Goal: Transaction & Acquisition: Purchase product/service

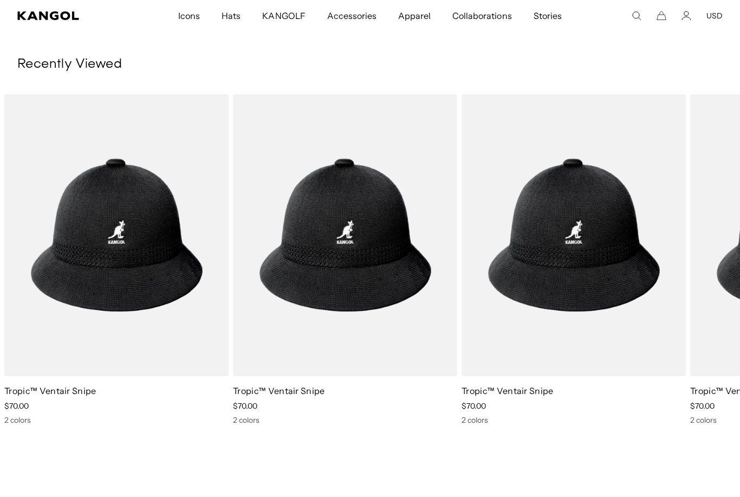
click at [0, 0] on img "1 of 1" at bounding box center [0, 0] width 0 height 0
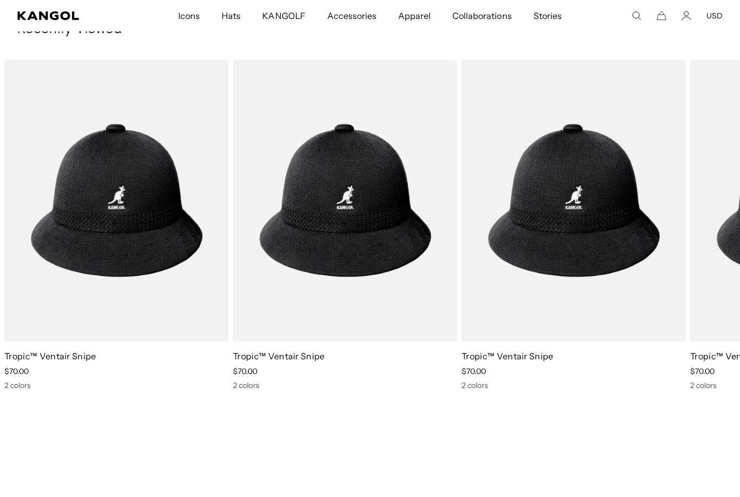
scroll to position [0, 223]
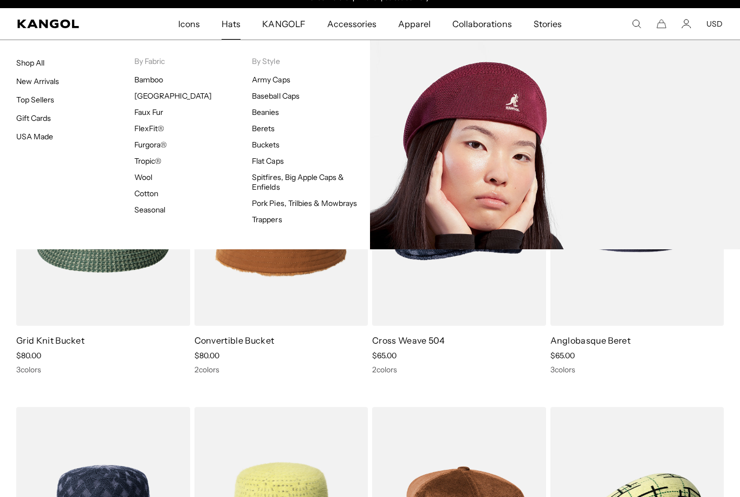
scroll to position [18, 0]
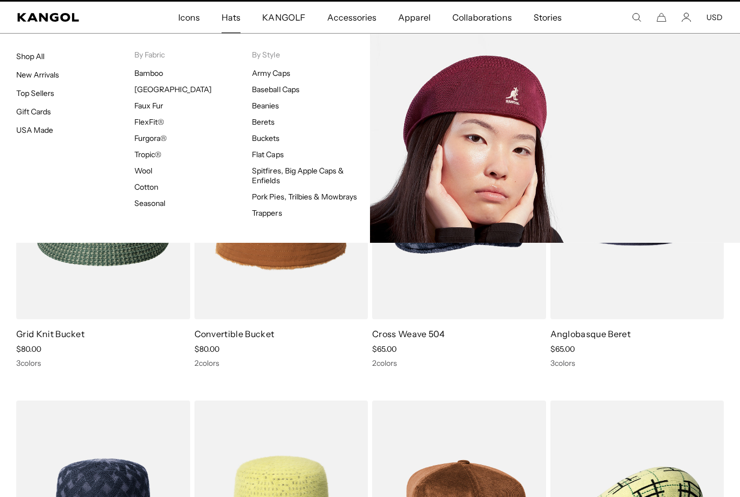
click at [0, 0] on img at bounding box center [0, 0] width 0 height 0
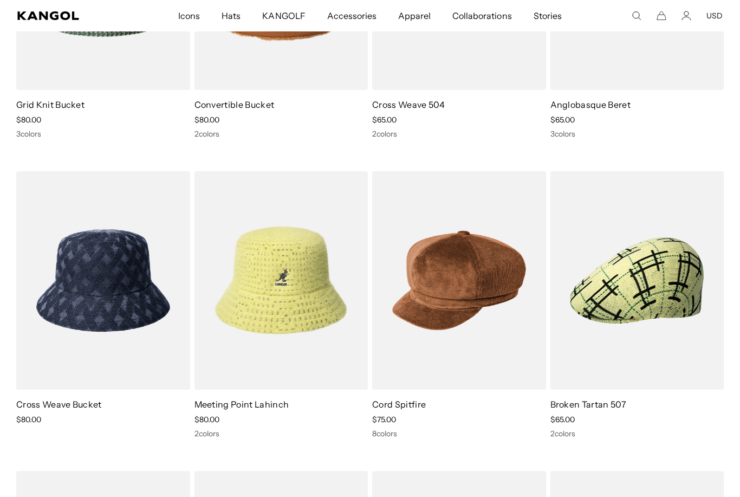
scroll to position [0, 0]
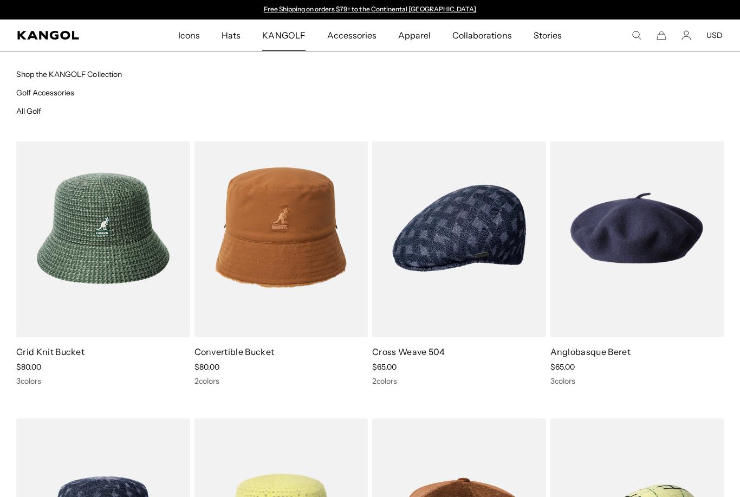
click at [291, 45] on span "KANGOLF" at bounding box center [283, 34] width 43 height 31
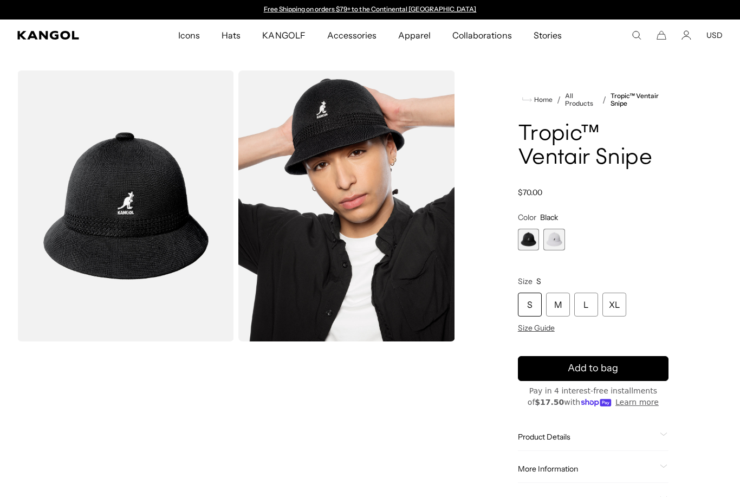
click at [529, 301] on div "S" at bounding box center [530, 304] width 24 height 24
click at [529, 307] on div "S" at bounding box center [530, 304] width 24 height 24
click at [532, 306] on div "S" at bounding box center [530, 304] width 24 height 24
click at [534, 297] on div "S" at bounding box center [530, 304] width 24 height 24
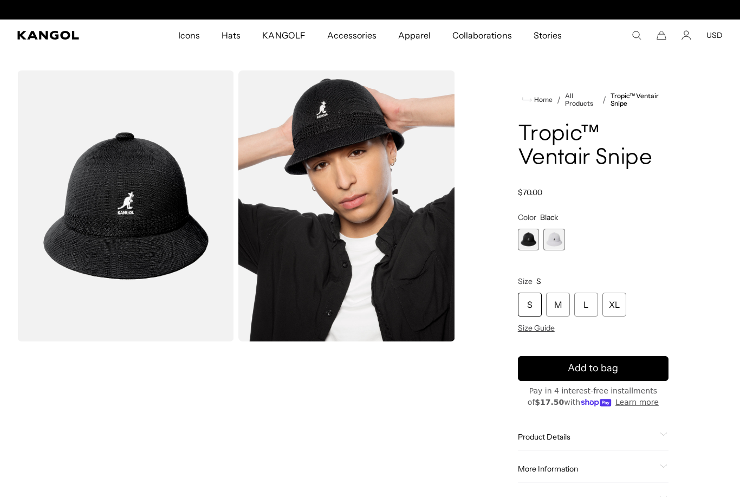
scroll to position [0, 0]
click at [530, 310] on div "S" at bounding box center [530, 304] width 24 height 24
click at [531, 302] on div "S" at bounding box center [530, 304] width 24 height 24
click at [562, 307] on div "M" at bounding box center [558, 304] width 24 height 24
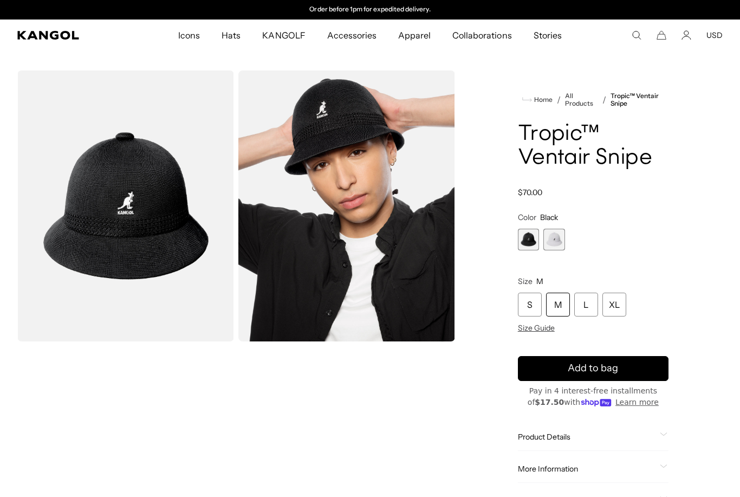
click at [528, 302] on div "S" at bounding box center [530, 304] width 24 height 24
click at [583, 364] on span "Add to bag" at bounding box center [593, 368] width 50 height 15
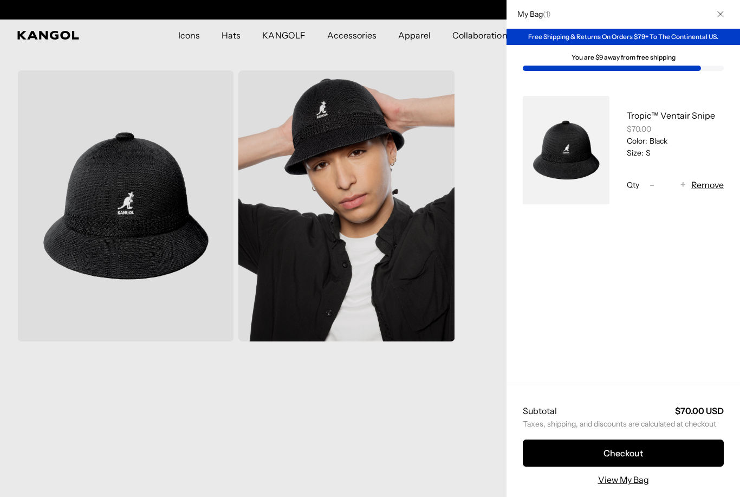
scroll to position [0, 0]
click at [238, 37] on div at bounding box center [370, 248] width 740 height 497
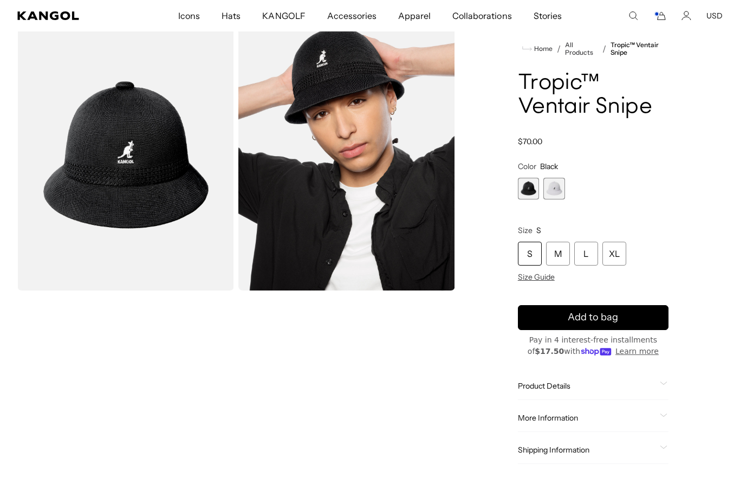
scroll to position [0, 223]
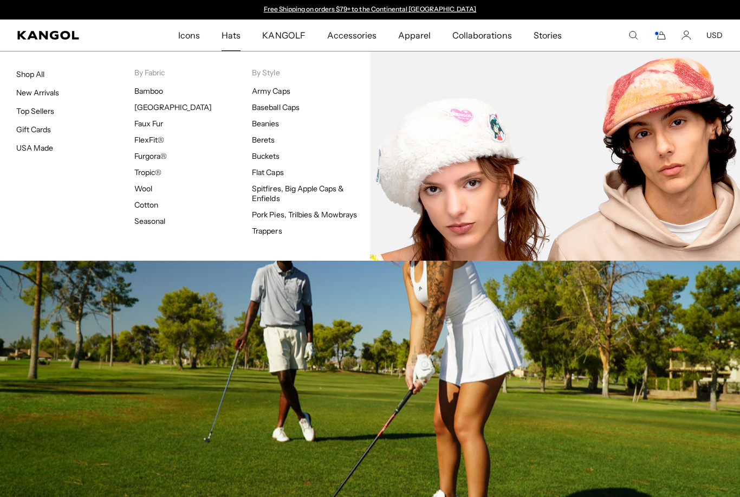
click at [157, 225] on link "Seasonal" at bounding box center [149, 221] width 31 height 10
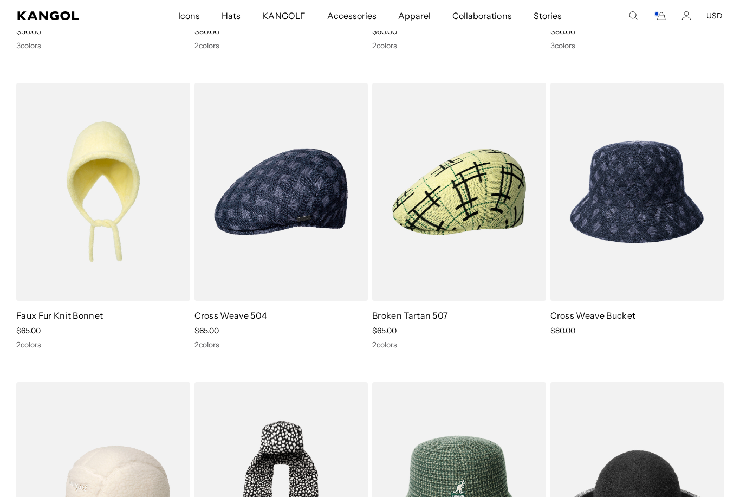
scroll to position [956, 0]
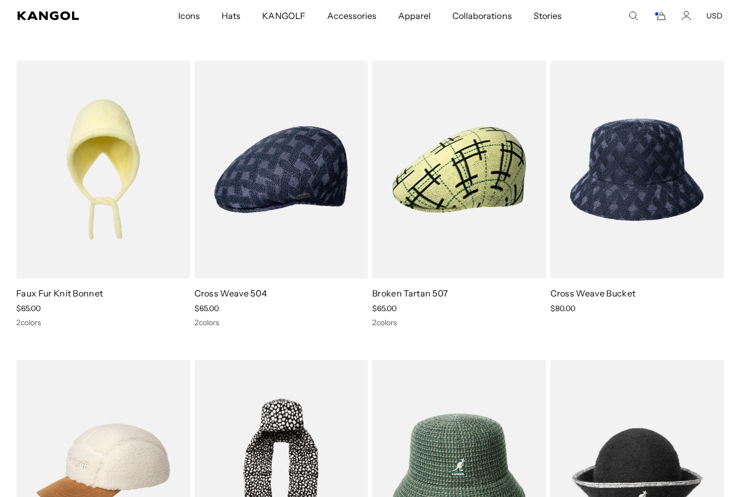
click at [0, 0] on img at bounding box center [0, 0] width 0 height 0
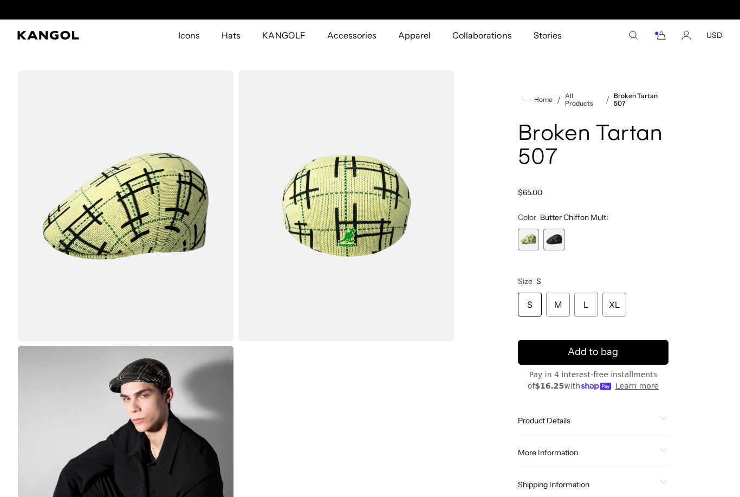
scroll to position [0, 223]
click at [556, 244] on span "2 of 2" at bounding box center [554, 240] width 22 height 22
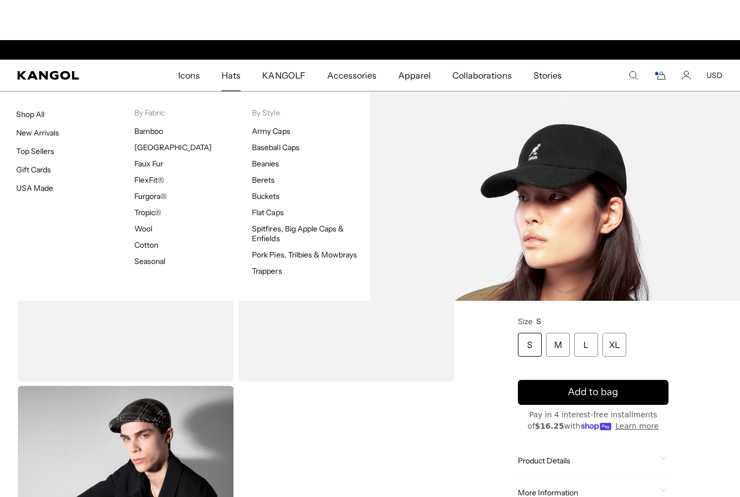
scroll to position [0, 223]
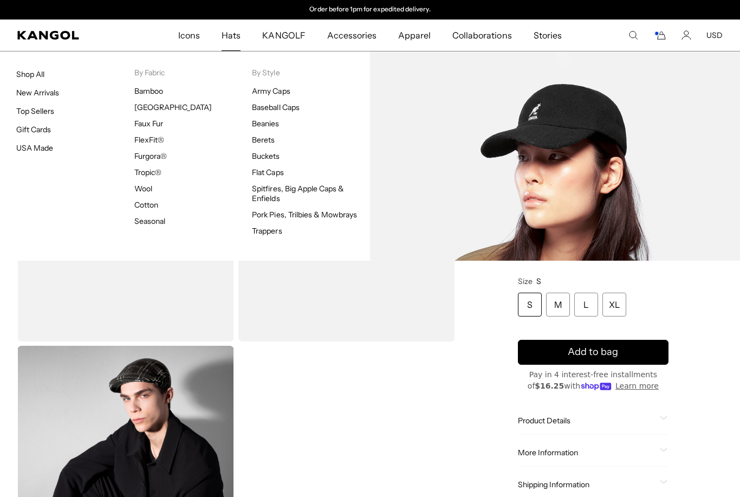
click at [291, 112] on link "Baseball Caps" at bounding box center [275, 107] width 47 height 10
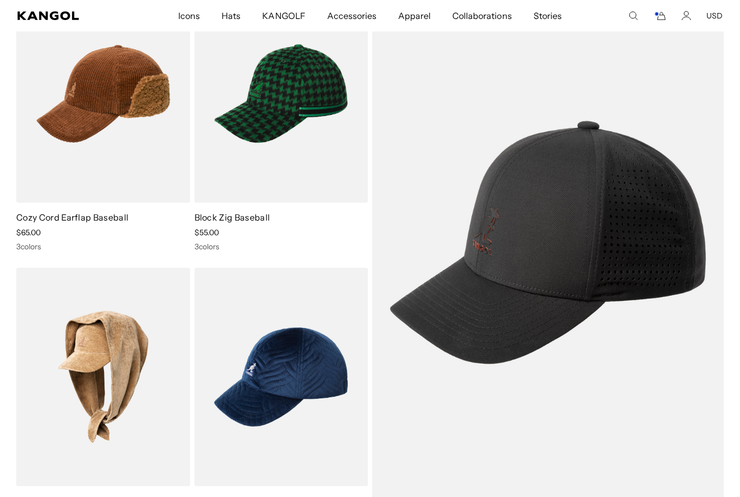
scroll to position [0, 223]
click at [0, 0] on img at bounding box center [0, 0] width 0 height 0
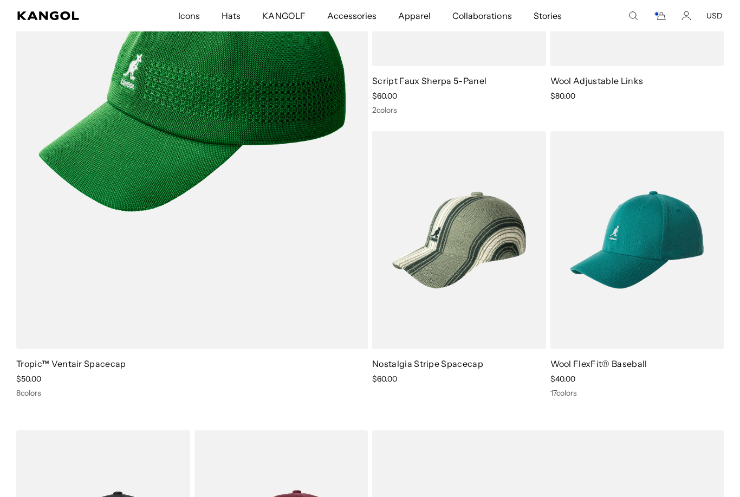
scroll to position [862, 0]
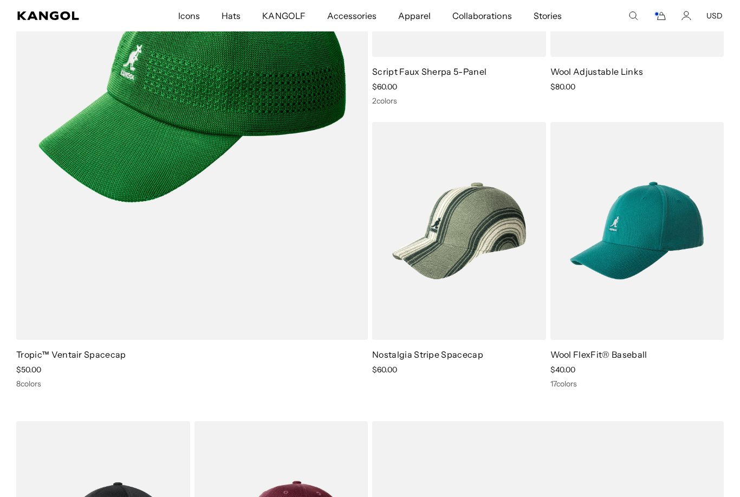
click at [0, 0] on img at bounding box center [0, 0] width 0 height 0
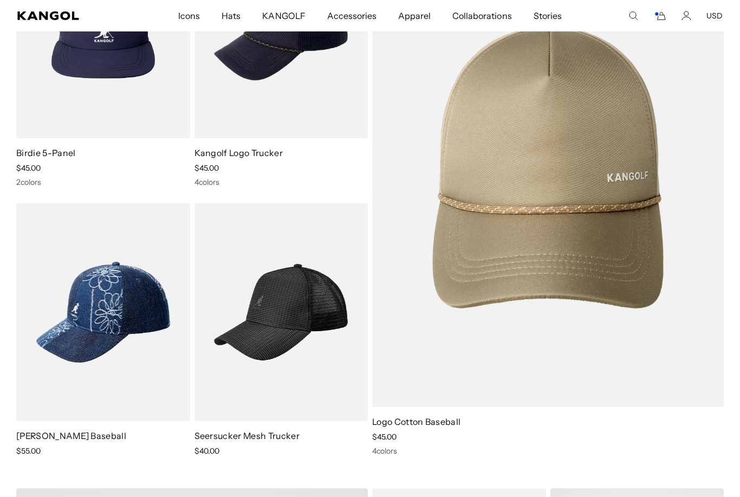
scroll to position [3692, 0]
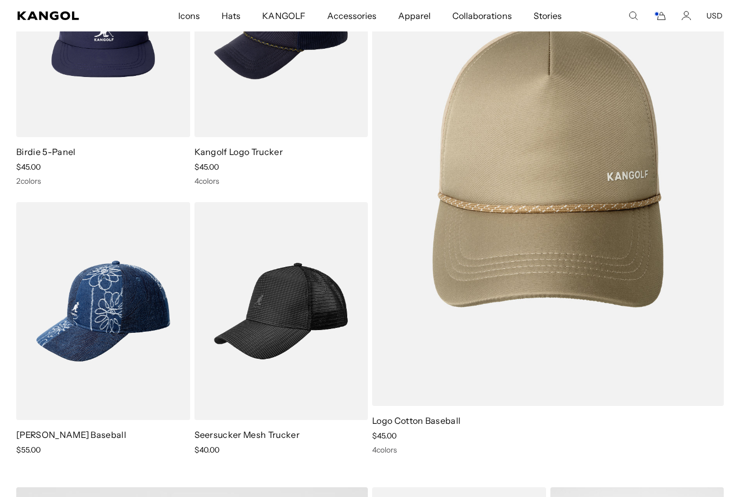
click at [0, 0] on img at bounding box center [0, 0] width 0 height 0
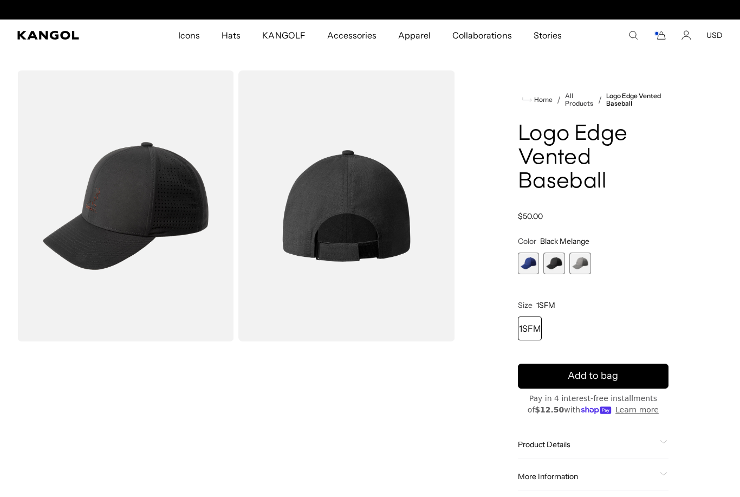
click at [536, 266] on span "1 of 3" at bounding box center [529, 263] width 22 height 22
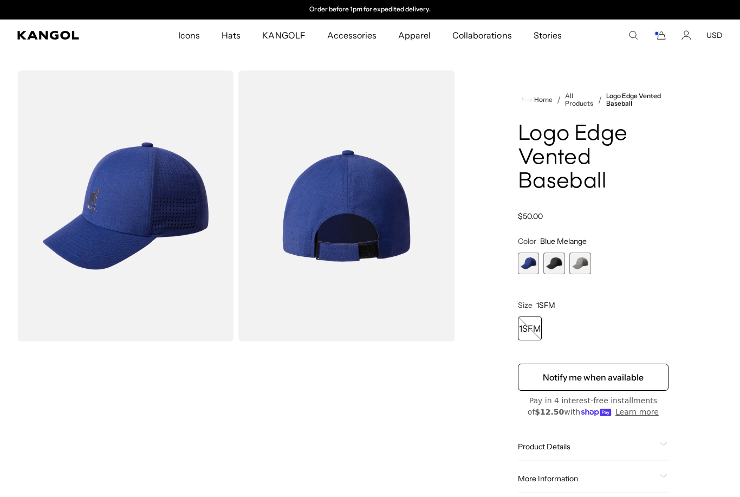
click at [564, 263] on span "2 of 3" at bounding box center [554, 263] width 22 height 22
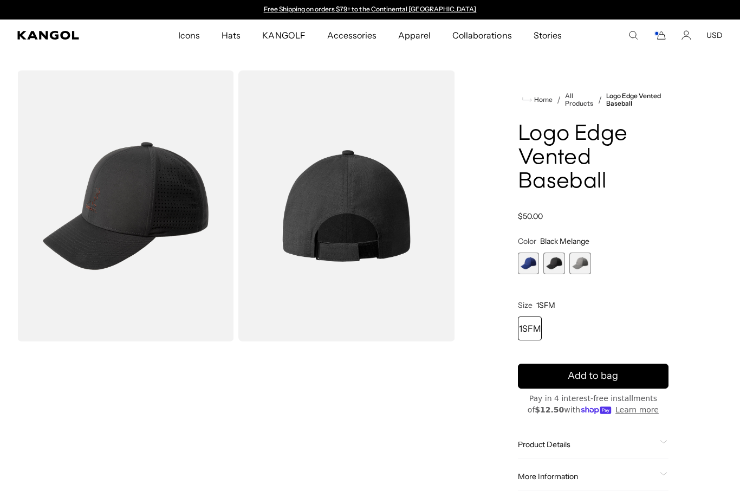
click at [588, 260] on span "3 of 3" at bounding box center [580, 263] width 22 height 22
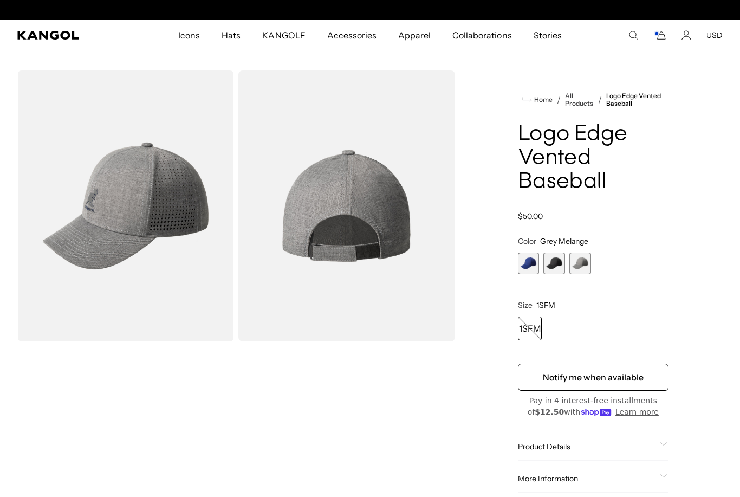
scroll to position [0, 223]
click at [544, 269] on span "2 of 3" at bounding box center [554, 263] width 22 height 22
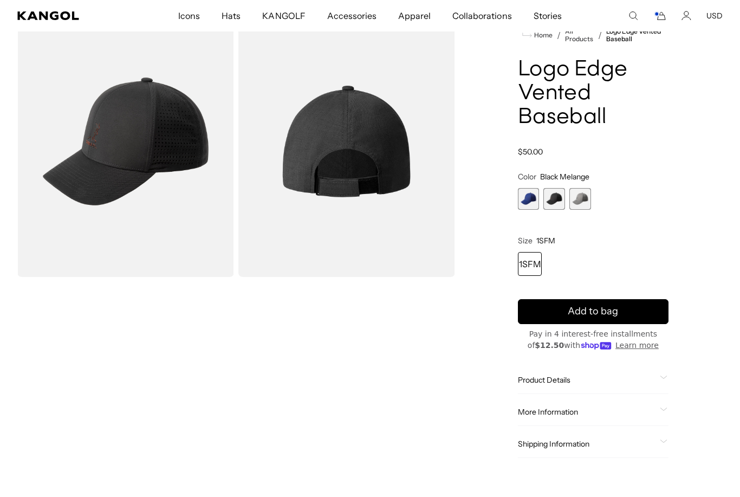
scroll to position [0, 223]
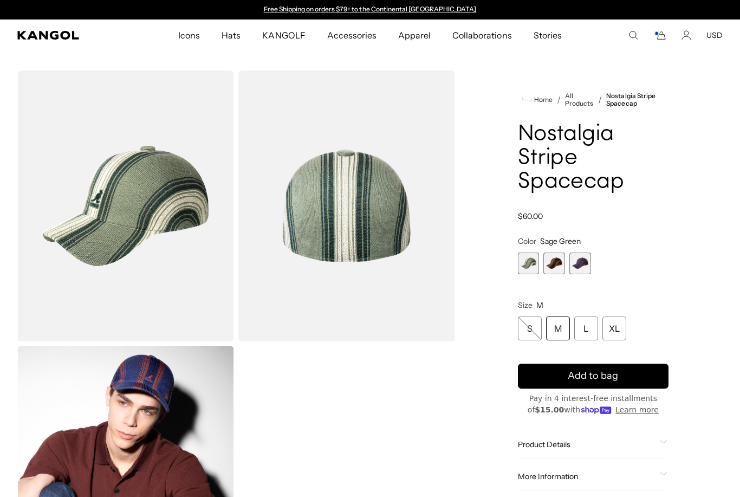
click at [561, 267] on span "2 of 3" at bounding box center [554, 263] width 22 height 22
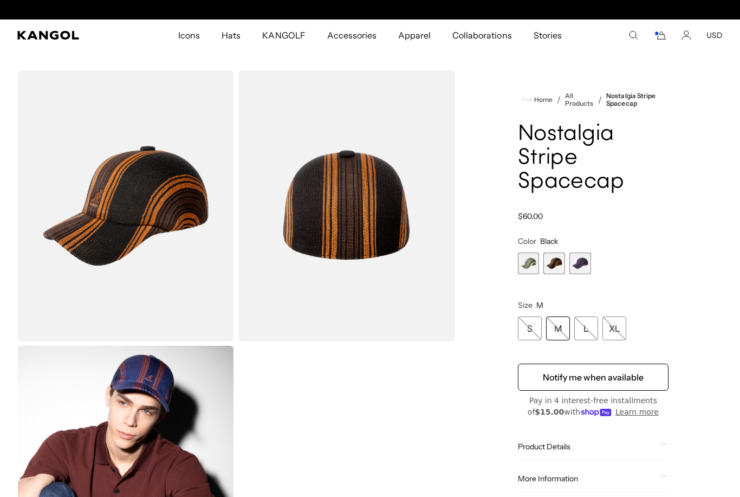
scroll to position [0, 223]
click at [591, 263] on span "3 of 3" at bounding box center [580, 263] width 22 height 22
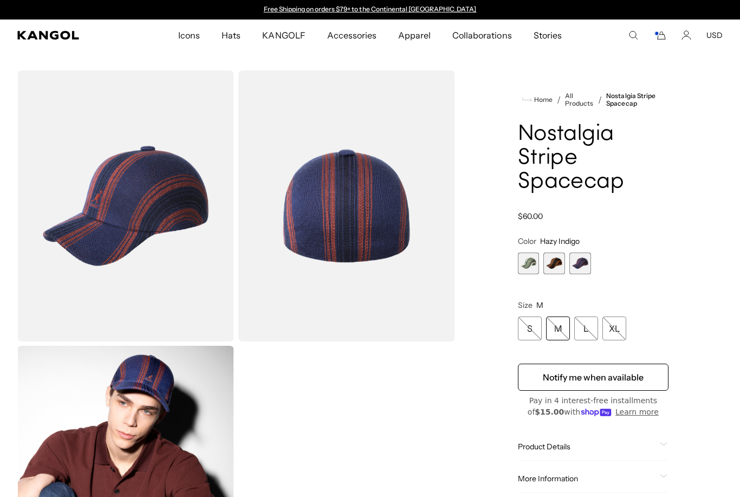
click at [537, 269] on span "1 of 3" at bounding box center [529, 263] width 22 height 22
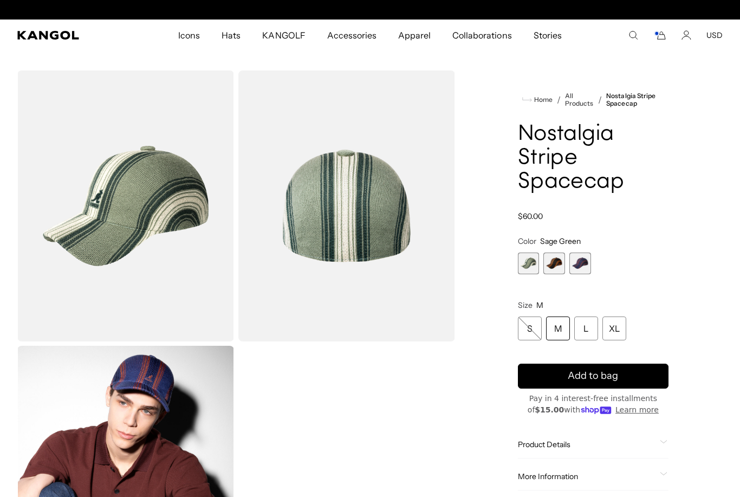
scroll to position [0, 223]
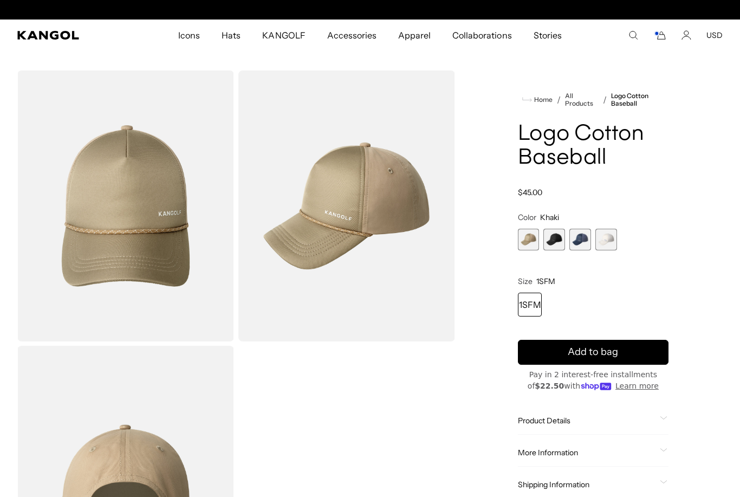
scroll to position [0, 223]
click at [561, 237] on span "2 of 4" at bounding box center [554, 240] width 22 height 22
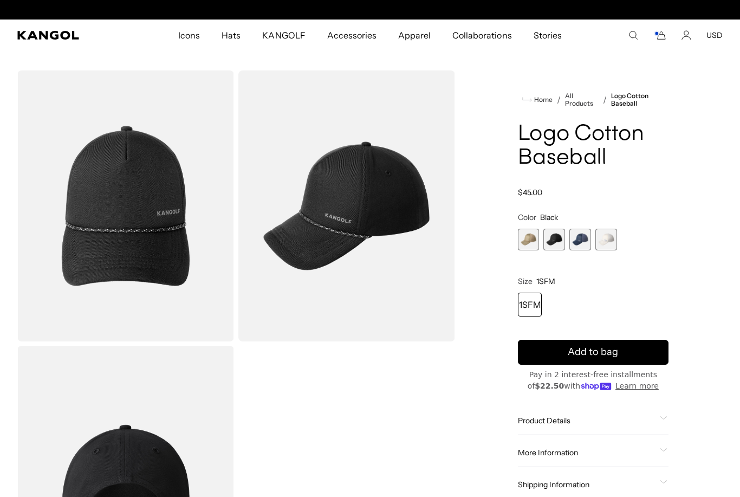
scroll to position [0, 223]
click at [584, 240] on span "3 of 4" at bounding box center [580, 240] width 22 height 22
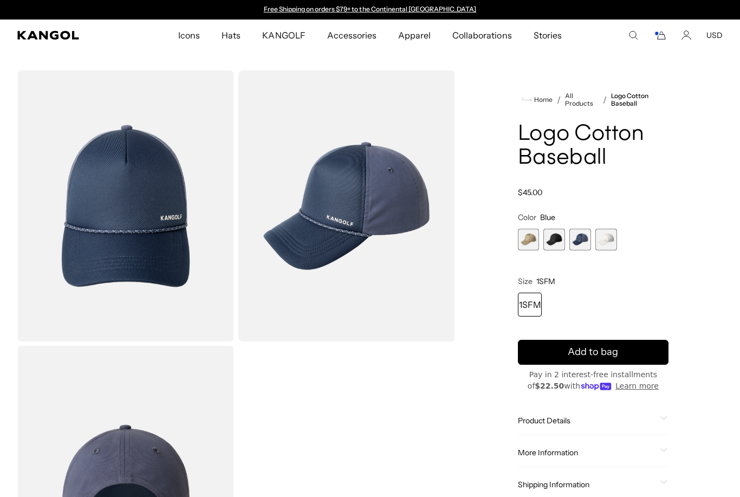
click at [616, 233] on span "4 of 4" at bounding box center [606, 240] width 22 height 22
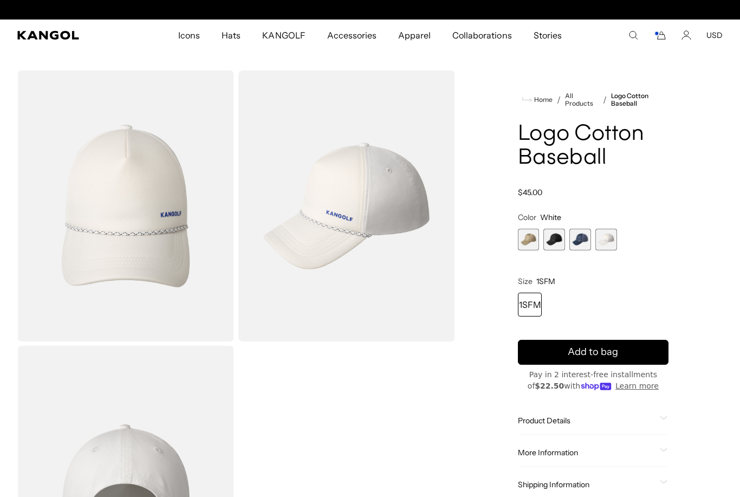
scroll to position [0, 223]
click at [559, 239] on span "2 of 4" at bounding box center [554, 240] width 22 height 22
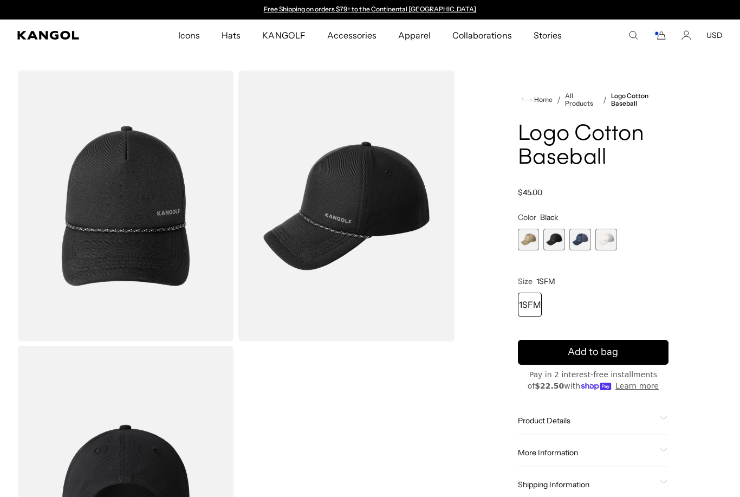
click at [533, 242] on span "1 of 4" at bounding box center [529, 240] width 22 height 22
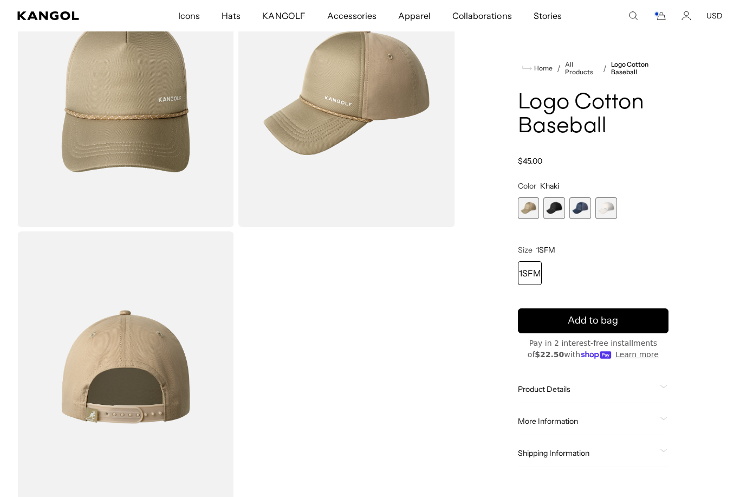
scroll to position [0, 223]
click at [388, 106] on img "Gallery Viewer" at bounding box center [346, 91] width 217 height 271
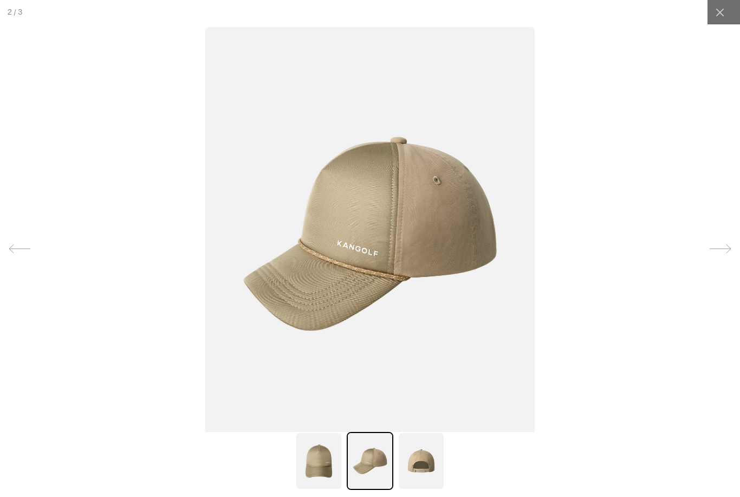
click at [327, 490] on img at bounding box center [318, 461] width 47 height 58
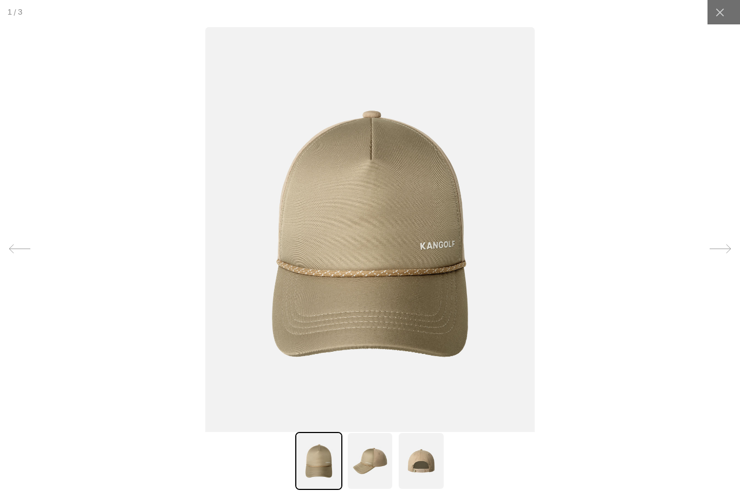
click at [432, 490] on img at bounding box center [421, 461] width 47 height 58
click at [725, 9] on icon at bounding box center [719, 12] width 11 height 11
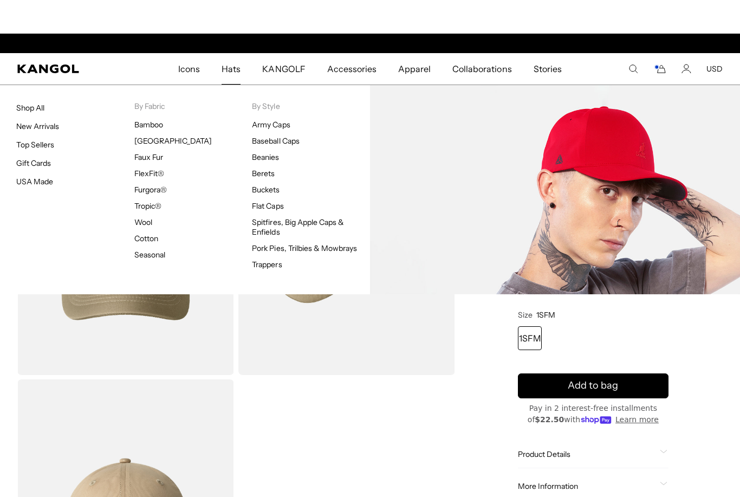
scroll to position [0, 0]
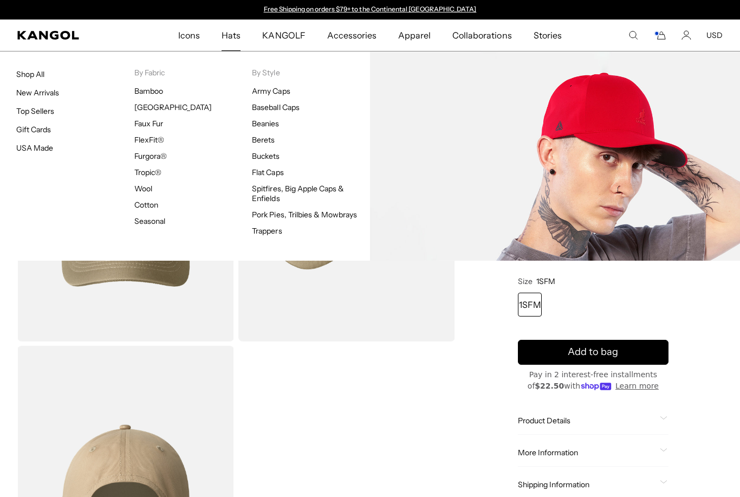
click at [427, 381] on div "Gallery Viewer" at bounding box center [236, 343] width 438 height 546
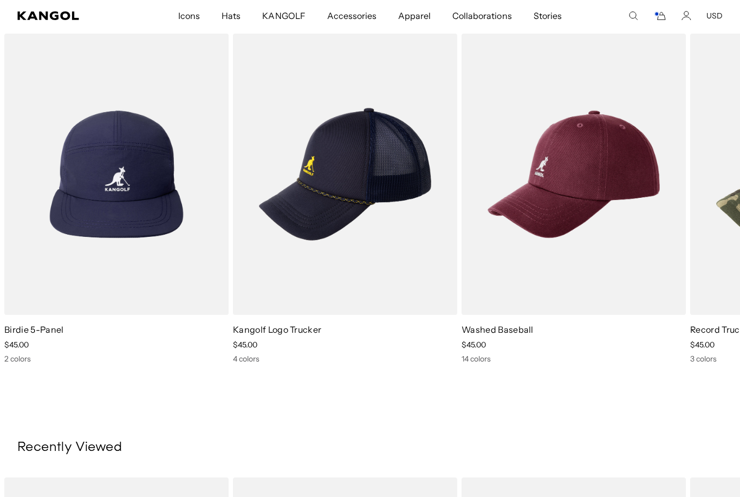
scroll to position [0, 223]
click at [484, 334] on link "Washed Baseball" at bounding box center [497, 329] width 72 height 11
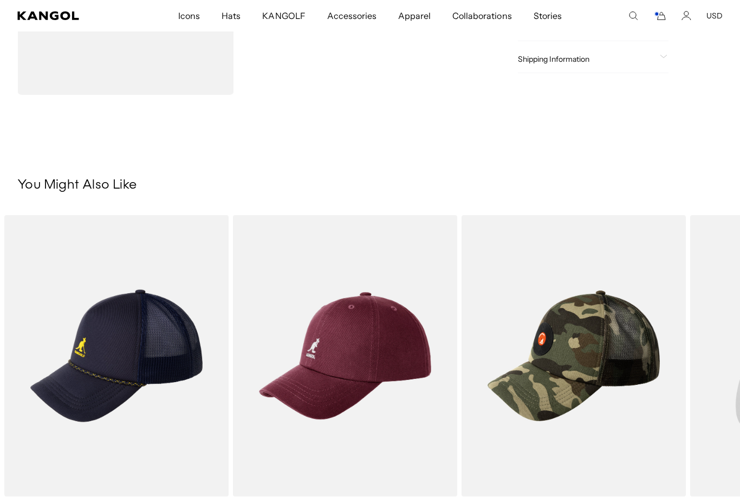
scroll to position [0, 0]
click at [0, 0] on img "3 of 5" at bounding box center [0, 0] width 0 height 0
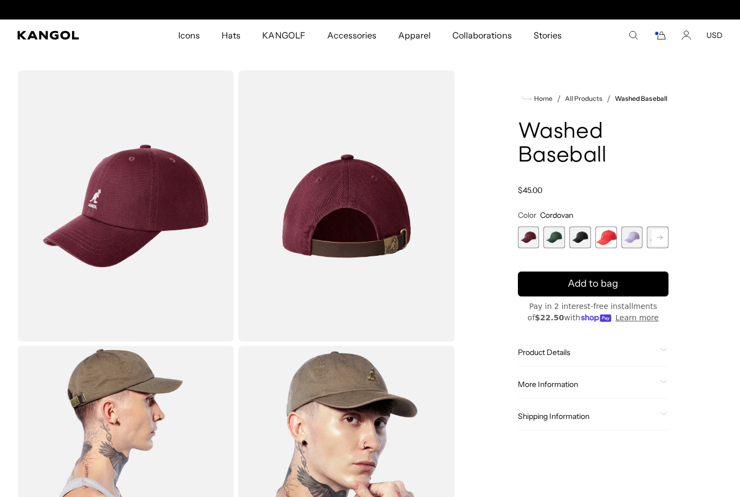
scroll to position [0, 223]
click at [662, 238] on rect at bounding box center [660, 237] width 16 height 16
click at [657, 239] on rect at bounding box center [660, 237] width 16 height 16
click at [666, 238] on rect at bounding box center [660, 237] width 16 height 16
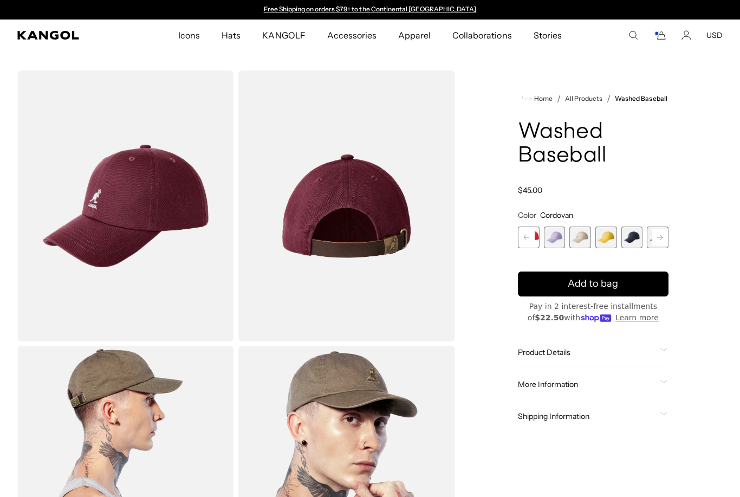
click at [668, 235] on button "Next" at bounding box center [659, 237] width 17 height 17
click at [666, 237] on rect at bounding box center [660, 237] width 16 height 16
click at [661, 242] on rect at bounding box center [660, 237] width 16 height 16
click at [667, 242] on rect at bounding box center [660, 237] width 16 height 16
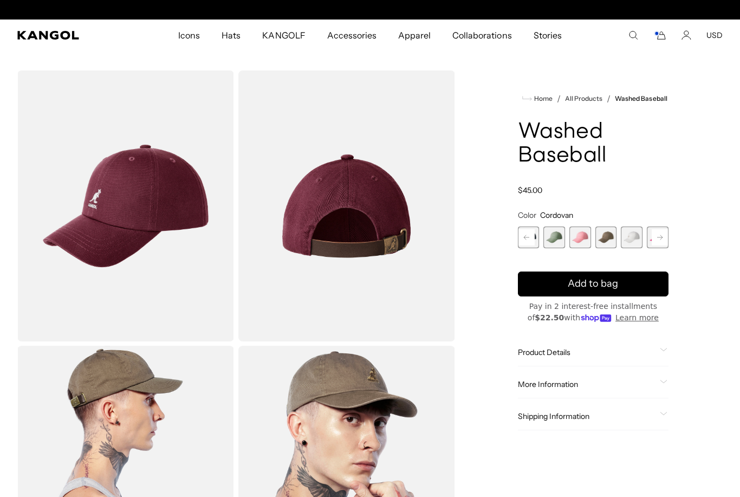
click at [663, 245] on icon at bounding box center [660, 237] width 16 height 17
click at [662, 239] on span "14 of 14" at bounding box center [658, 237] width 22 height 22
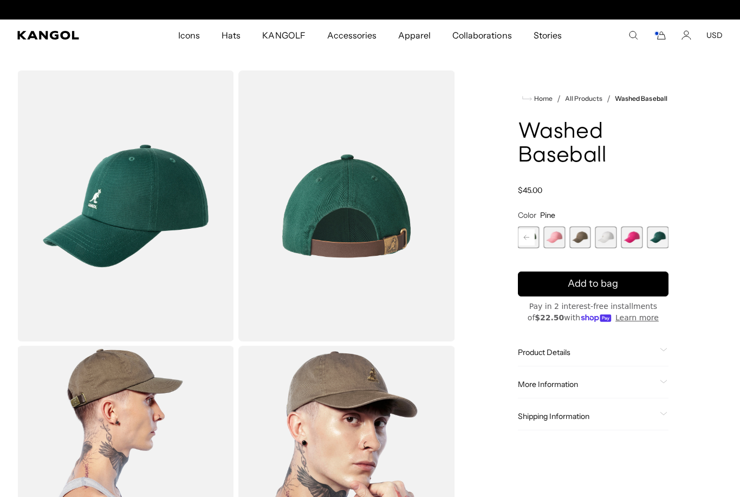
scroll to position [0, 223]
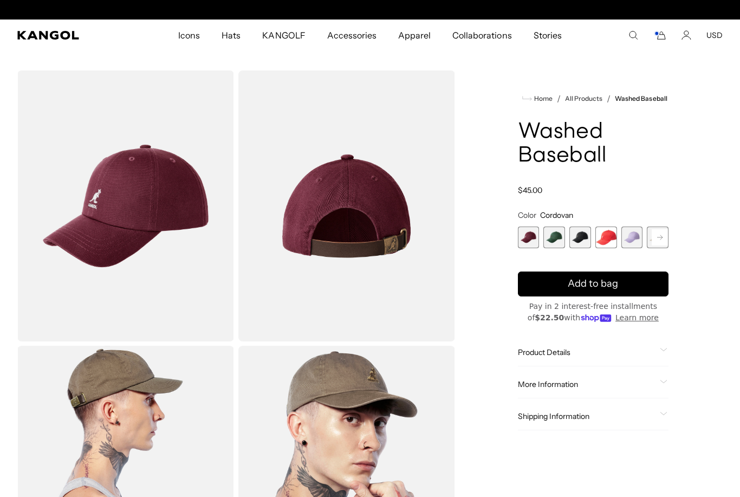
scroll to position [0, 223]
click at [538, 240] on span "1 of 14" at bounding box center [529, 237] width 22 height 22
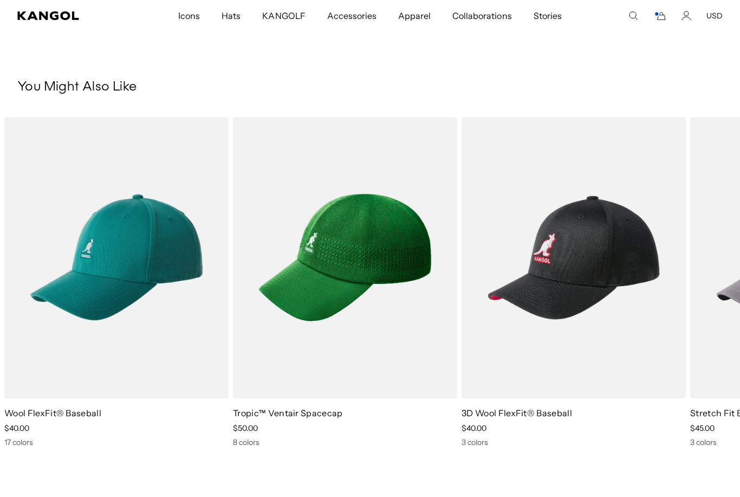
click at [0, 0] on img "2 of 5" at bounding box center [0, 0] width 0 height 0
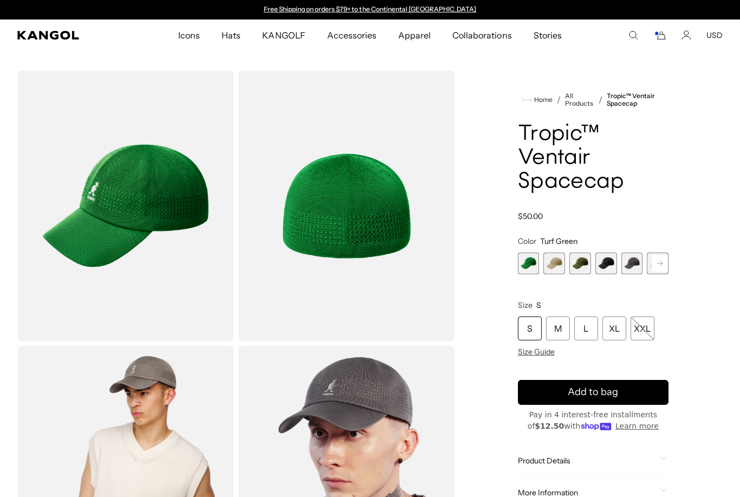
click at [555, 268] on span "2 of 8" at bounding box center [554, 263] width 22 height 22
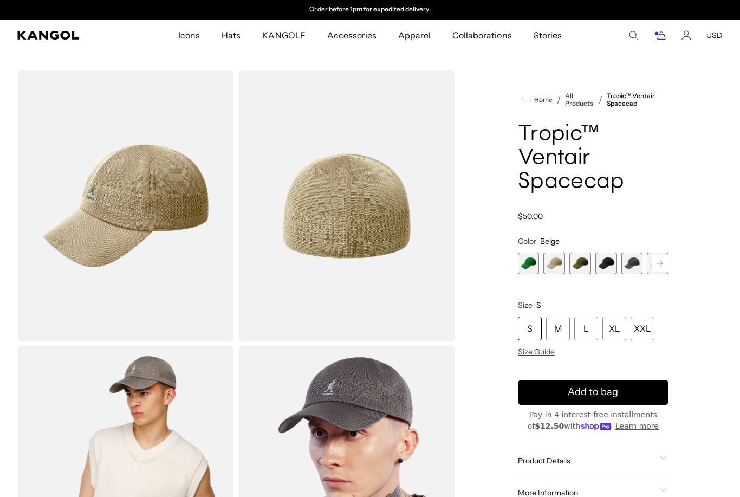
click at [584, 263] on span "3 of 8" at bounding box center [580, 263] width 22 height 22
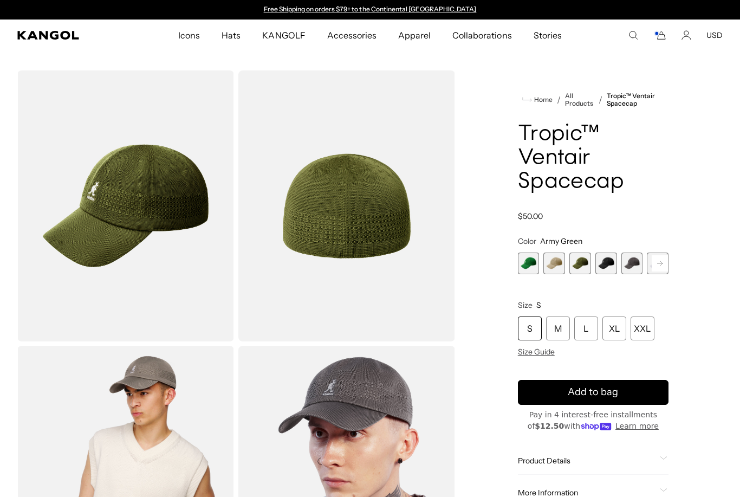
click at [614, 264] on span "4 of 8" at bounding box center [606, 263] width 22 height 22
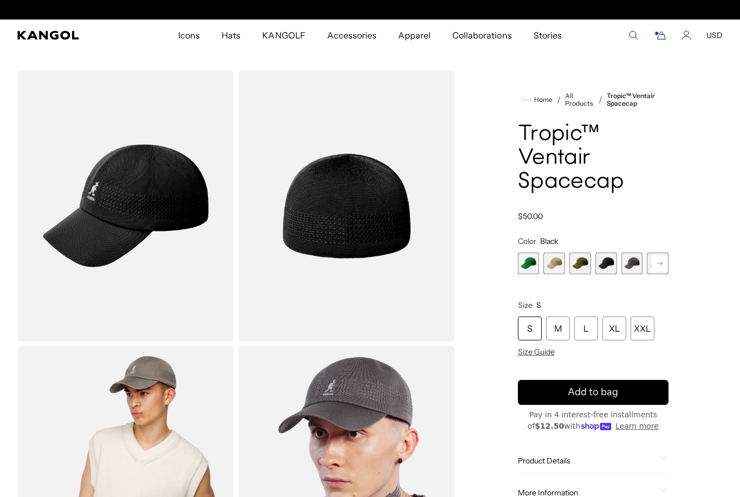
click at [634, 261] on span "5 of 8" at bounding box center [632, 263] width 22 height 22
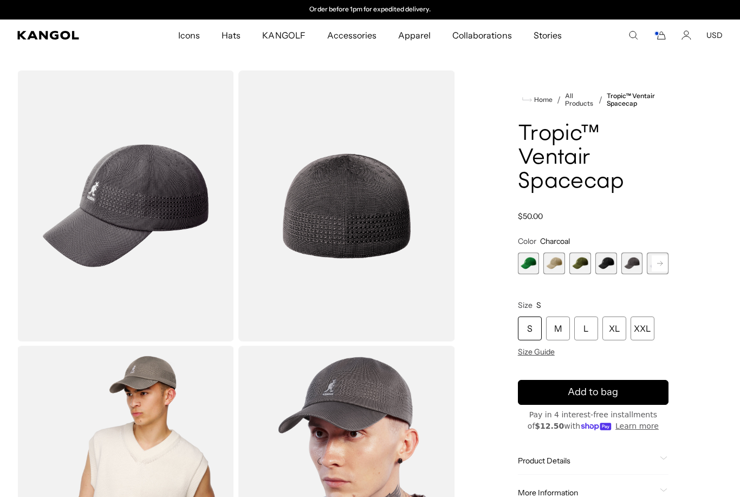
click at [664, 263] on rect at bounding box center [660, 263] width 16 height 16
click at [668, 257] on button "Next" at bounding box center [659, 263] width 17 height 17
click at [665, 265] on span "8 of 8" at bounding box center [658, 263] width 22 height 22
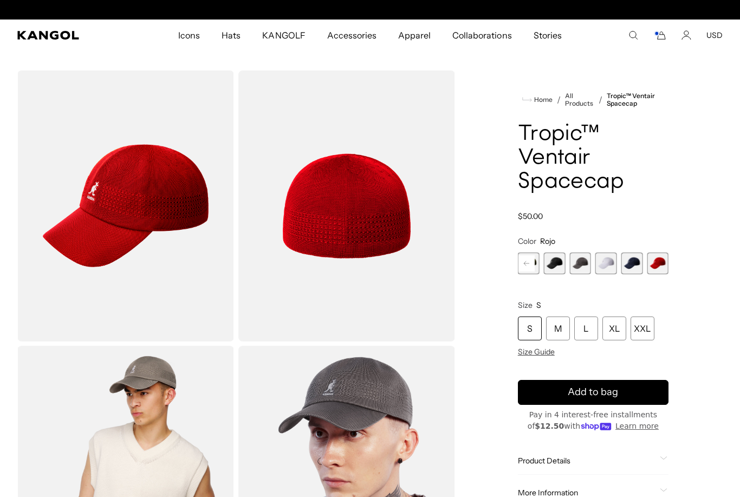
scroll to position [0, 223]
click at [445, 339] on img "Gallery Viewer" at bounding box center [346, 205] width 217 height 271
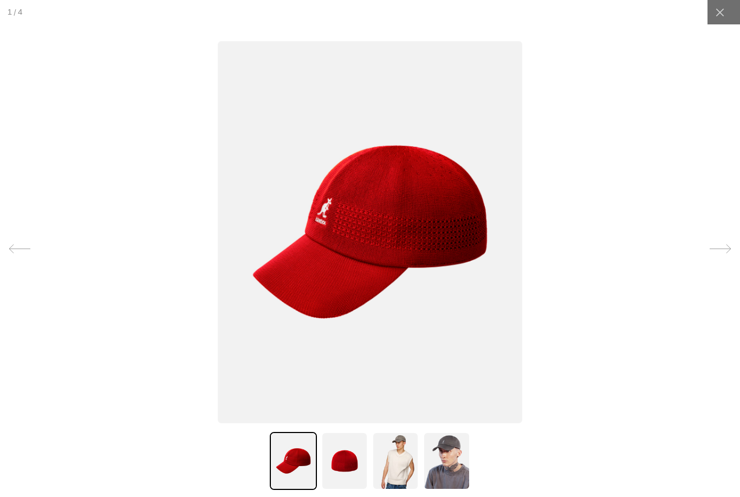
click at [391, 251] on img at bounding box center [370, 232] width 305 height 382
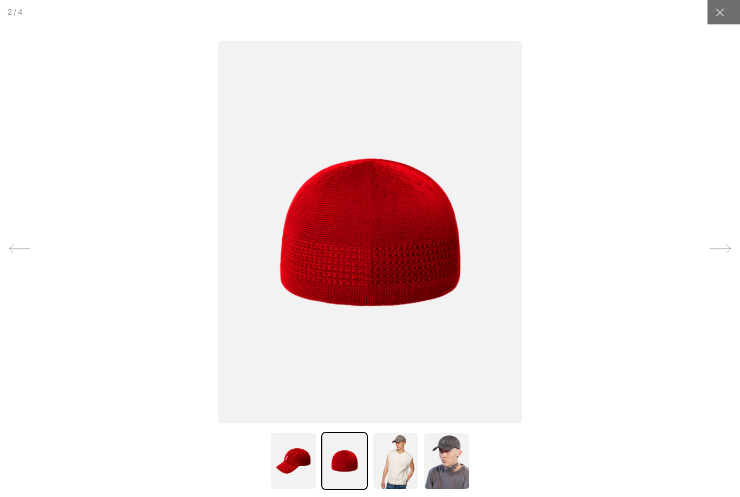
click at [381, 272] on img at bounding box center [370, 232] width 305 height 382
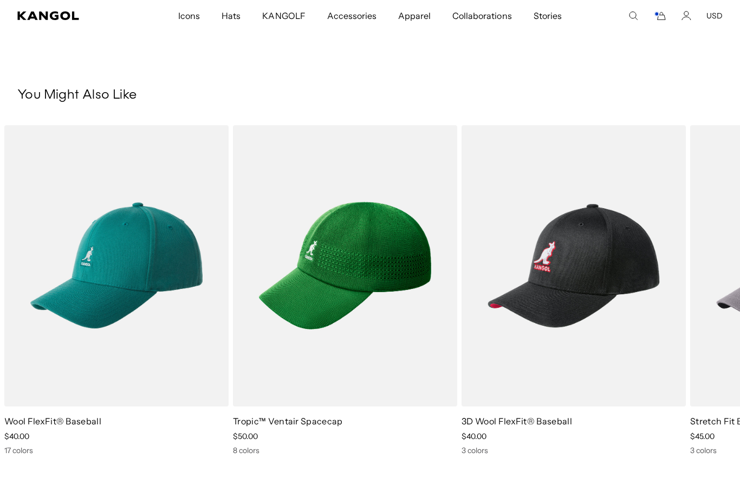
scroll to position [0, 223]
click at [0, 0] on img "2 of 5" at bounding box center [0, 0] width 0 height 0
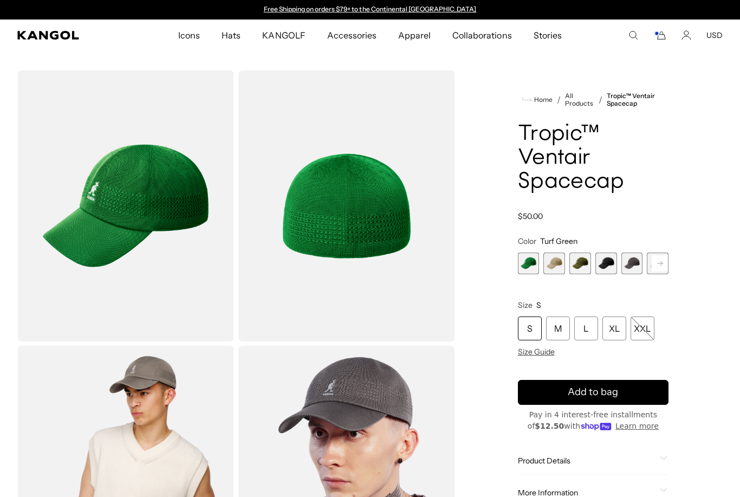
click at [658, 264] on rect at bounding box center [660, 263] width 16 height 16
click at [525, 332] on div "S" at bounding box center [530, 328] width 24 height 24
click at [530, 320] on div "S" at bounding box center [530, 328] width 24 height 24
click at [662, 263] on icon at bounding box center [659, 263] width 5 height 4
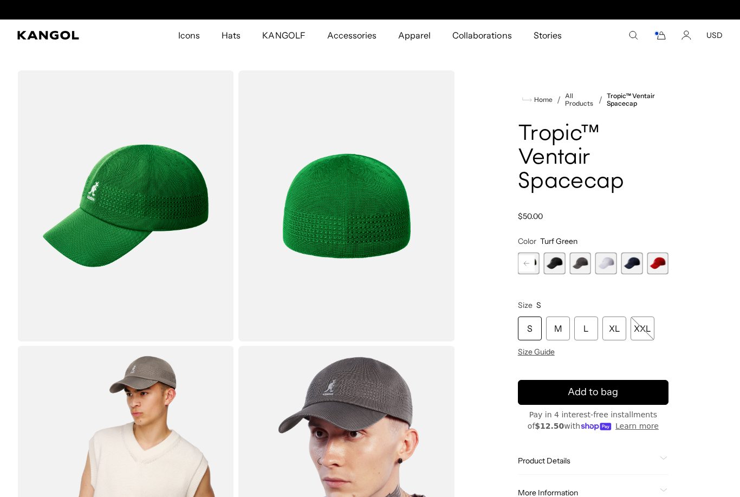
click at [667, 261] on span "8 of 8" at bounding box center [658, 263] width 22 height 22
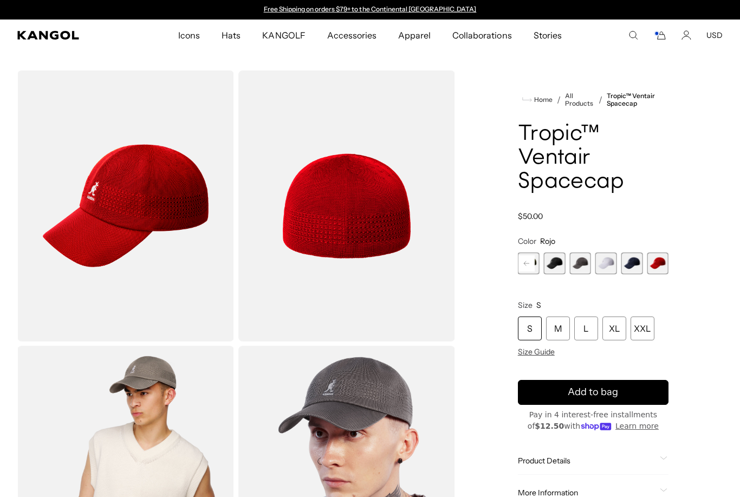
click at [528, 329] on div "S" at bounding box center [530, 328] width 24 height 24
click at [618, 396] on button "Add to bag" at bounding box center [593, 392] width 151 height 25
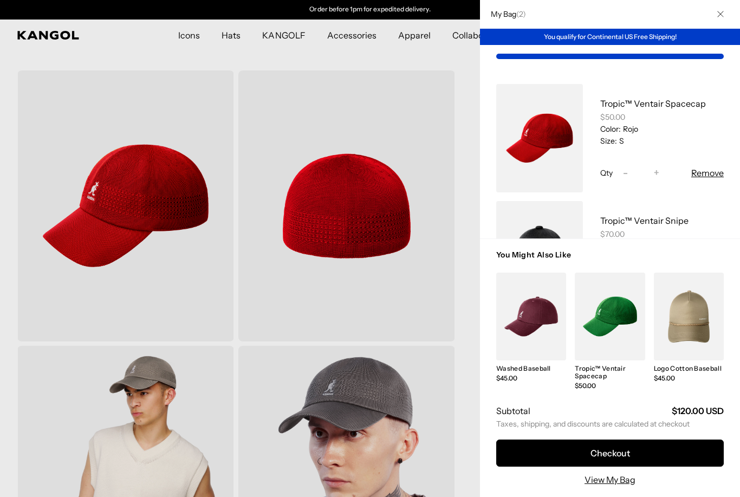
scroll to position [0, 0]
click at [724, 14] on button "Close" at bounding box center [720, 14] width 28 height 28
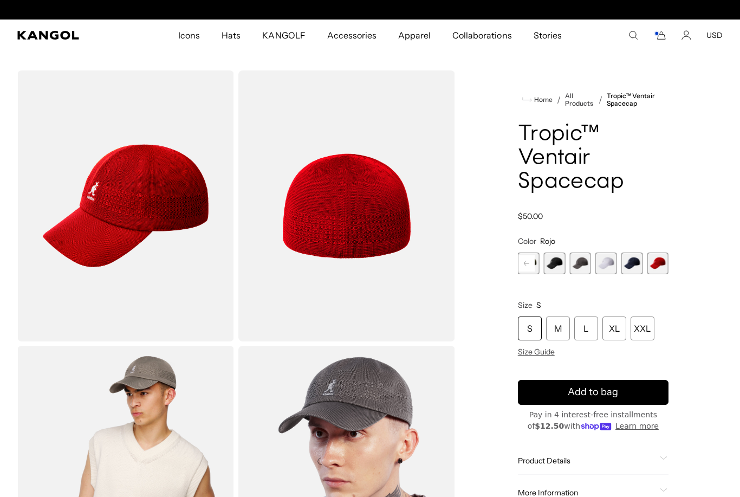
click at [666, 36] on icon "Cart" at bounding box center [659, 35] width 13 height 10
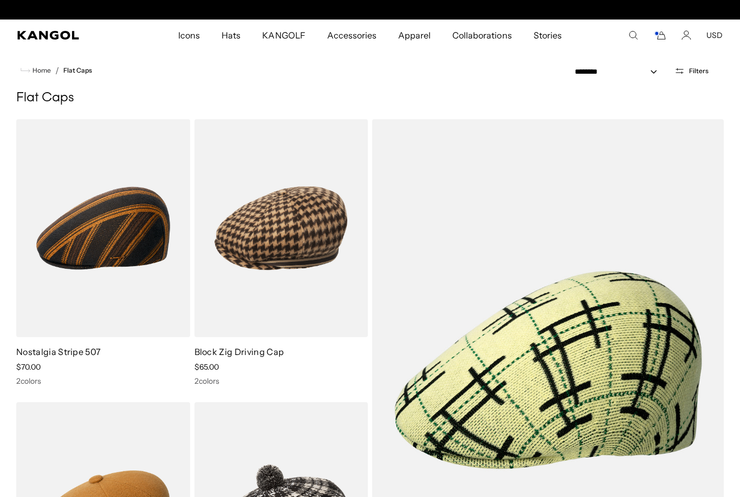
scroll to position [0, 223]
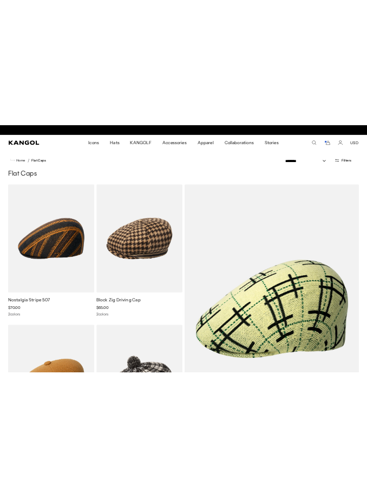
scroll to position [0, 223]
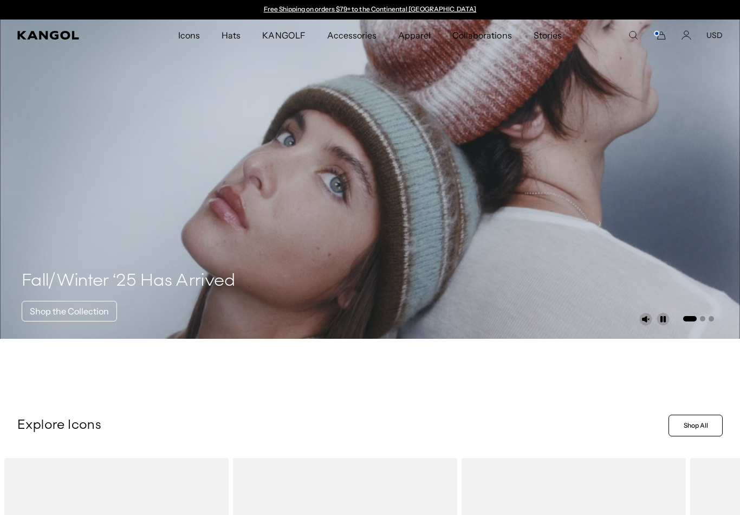
click at [655, 35] on rect "Cart" at bounding box center [656, 33] width 4 height 4
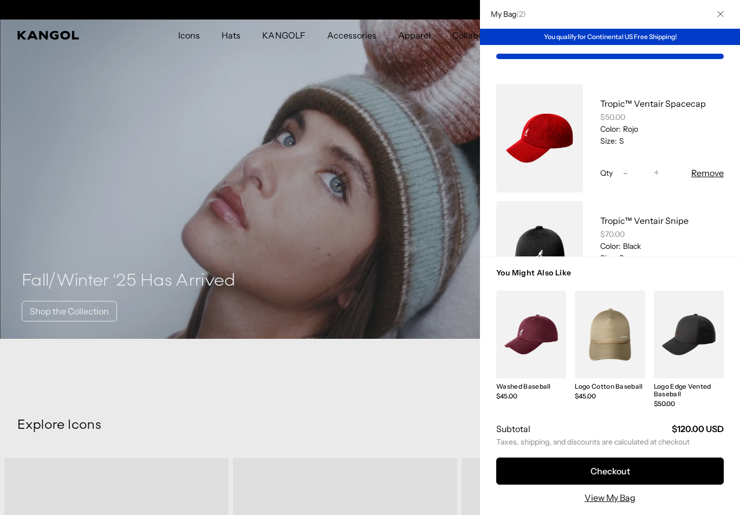
scroll to position [0, 223]
click at [639, 470] on button "Checkout" at bounding box center [609, 470] width 227 height 27
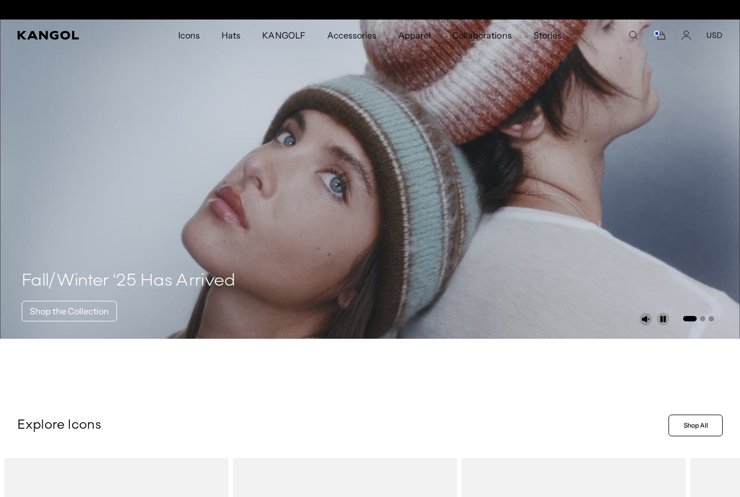
click at [665, 36] on icon "Cart" at bounding box center [659, 35] width 13 height 10
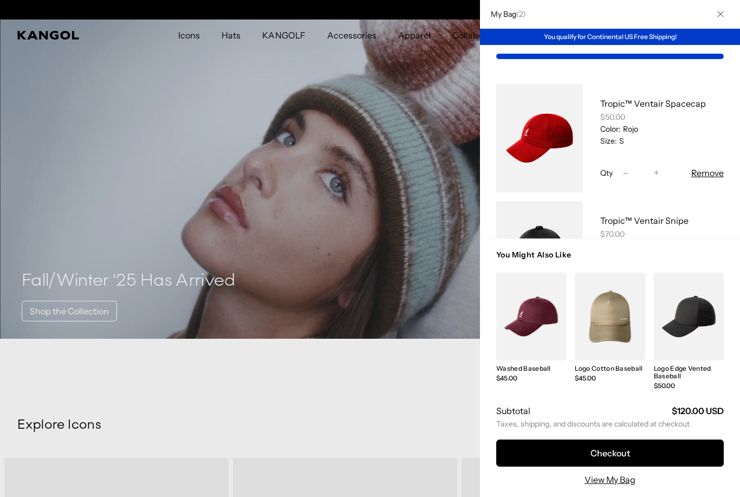
scroll to position [0, 223]
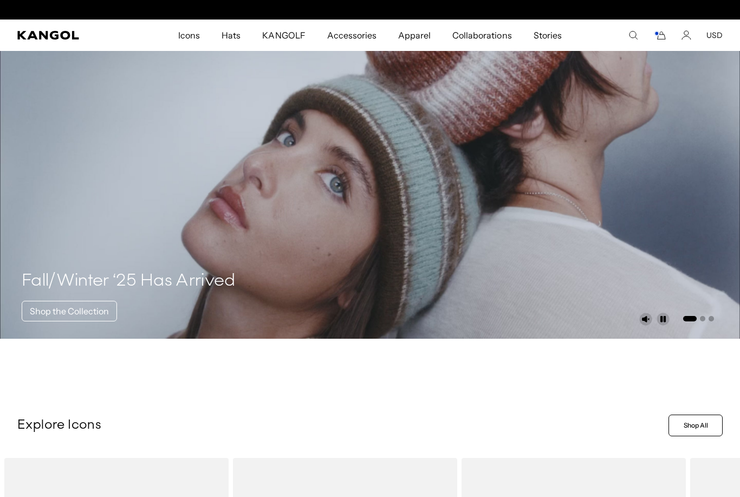
scroll to position [0, 223]
